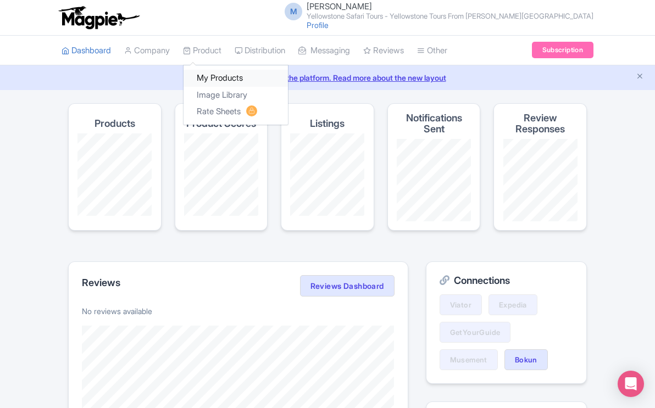
click at [215, 78] on link "My Products" at bounding box center [236, 78] width 104 height 17
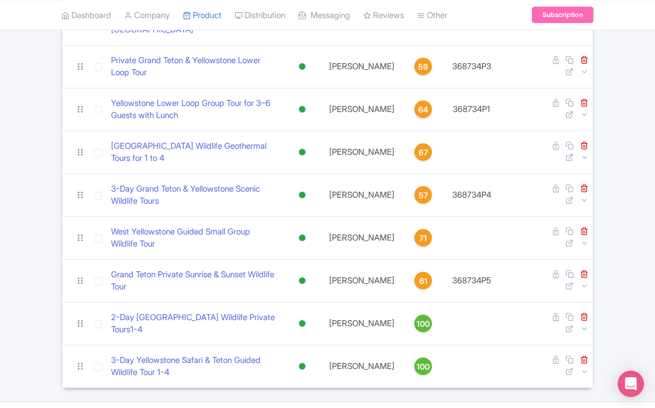
scroll to position [322, 0]
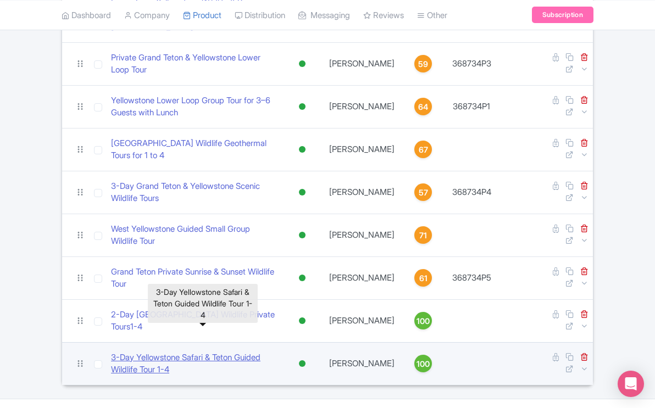
click at [245, 352] on link "​3-Day Yellowstone Safari & Teton Guided Wildlife Tour 1-4" at bounding box center [194, 364] width 167 height 25
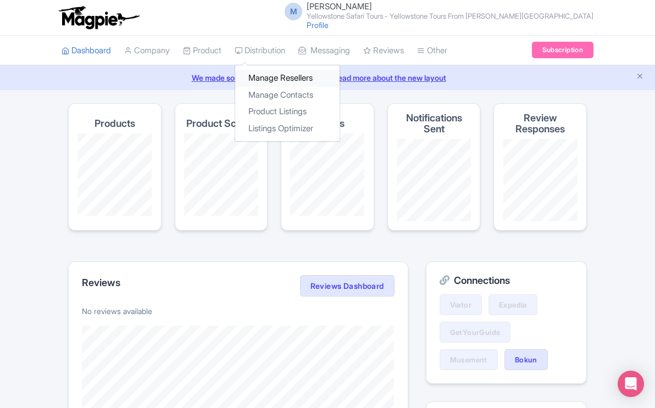
click at [271, 78] on link "Manage Resellers" at bounding box center [287, 78] width 104 height 17
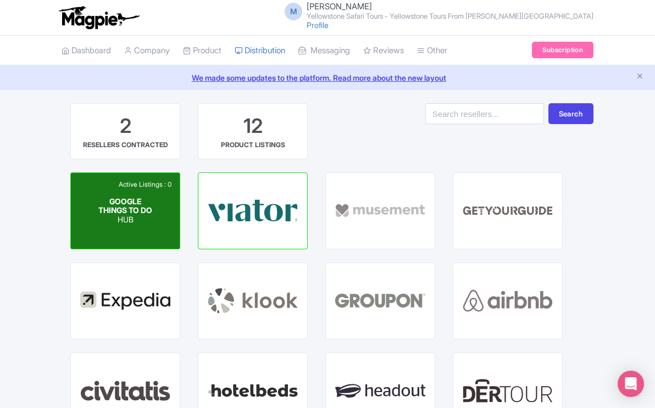
click at [132, 212] on div "GOOGLE THINGS TO DO HUB" at bounding box center [125, 210] width 54 height 27
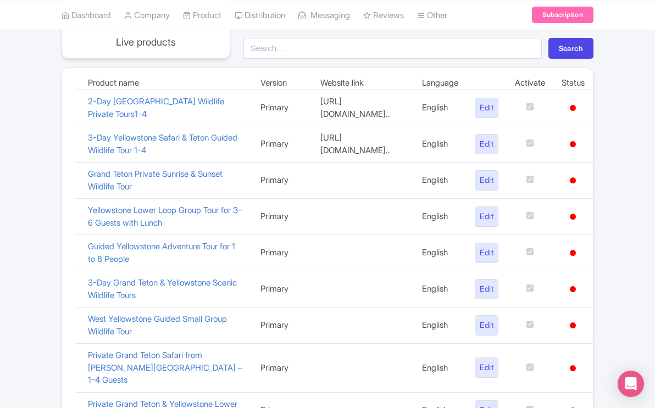
scroll to position [194, 0]
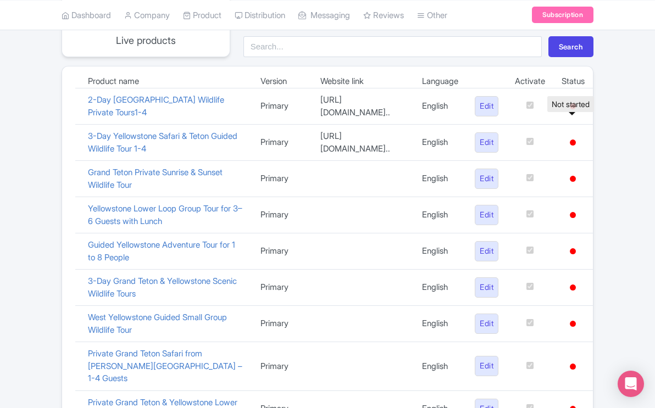
click at [573, 109] on icon at bounding box center [573, 106] width 6 height 6
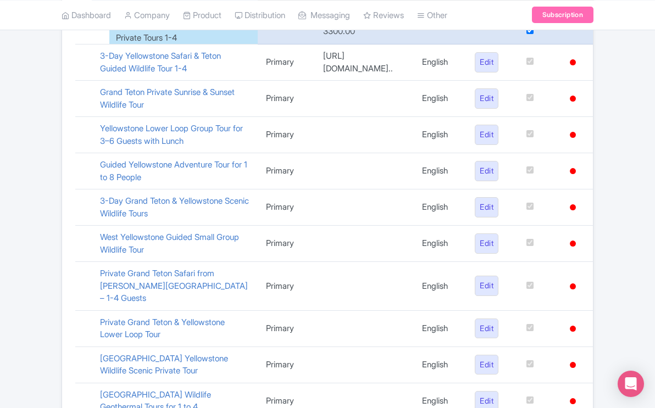
scroll to position [331, 0]
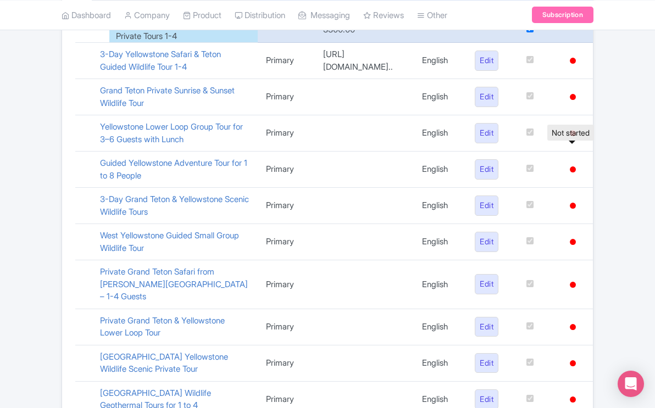
click at [573, 64] on icon at bounding box center [573, 61] width 6 height 6
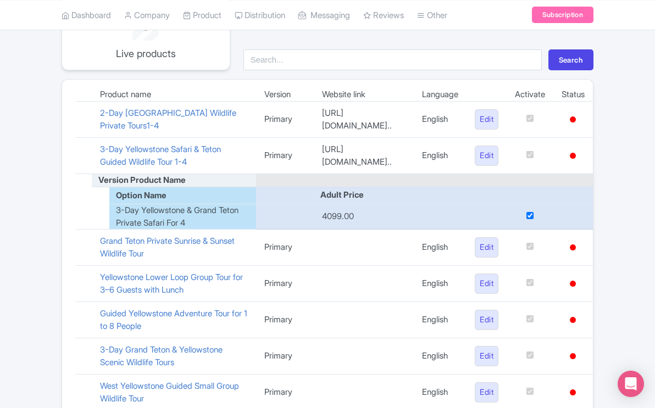
scroll to position [180, 0]
click at [572, 123] on icon at bounding box center [573, 120] width 6 height 6
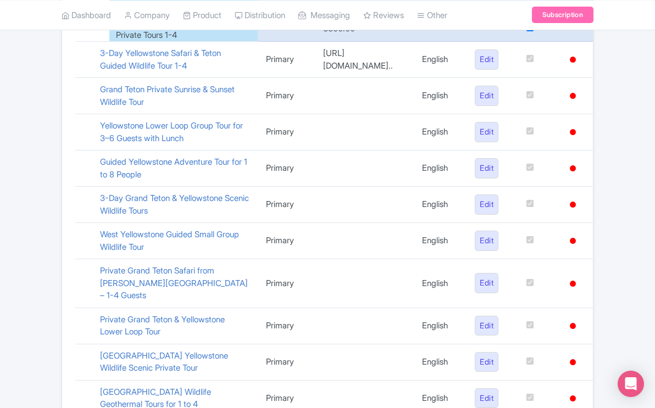
scroll to position [356, 0]
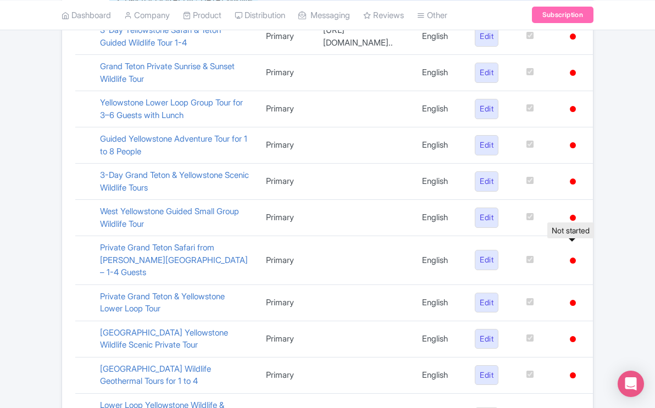
click at [571, 112] on icon at bounding box center [573, 109] width 6 height 6
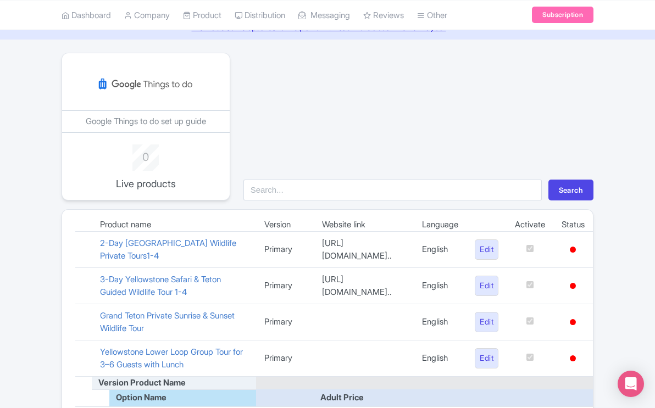
scroll to position [0, 0]
